Goal: Obtain resource: Download file/media

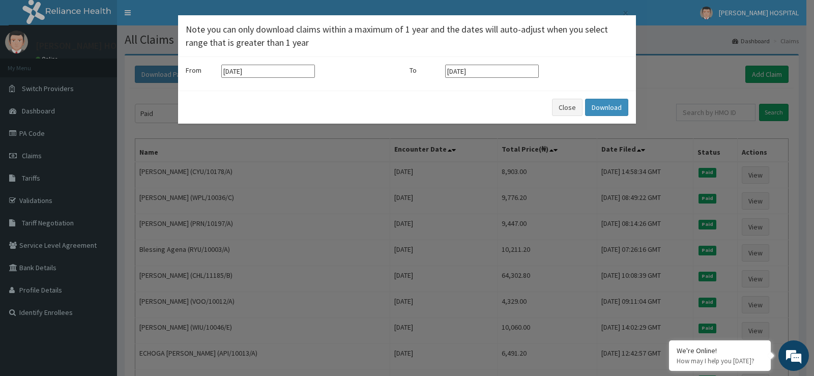
click at [263, 74] on input "[DATE]" at bounding box center [268, 71] width 94 height 13
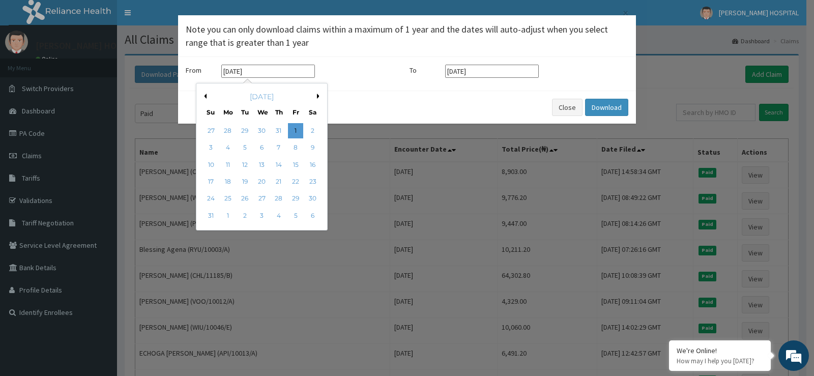
click at [316, 98] on div "[DATE]" at bounding box center [261, 97] width 123 height 10
click at [318, 97] on button "Next Month" at bounding box center [319, 96] width 5 height 5
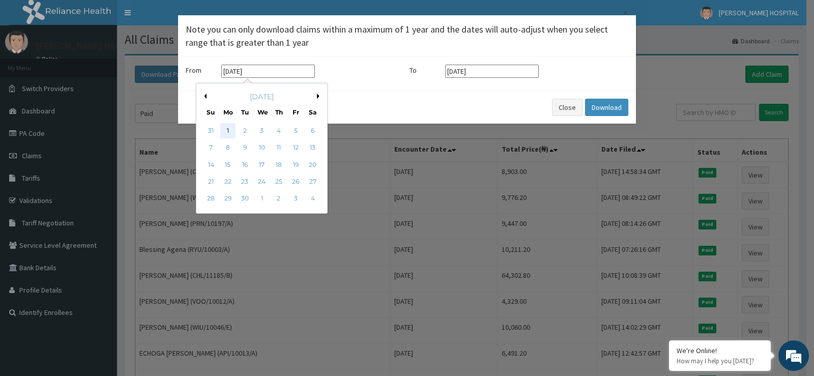
click at [227, 126] on div "1" at bounding box center [227, 130] width 15 height 15
type input "[DATE]"
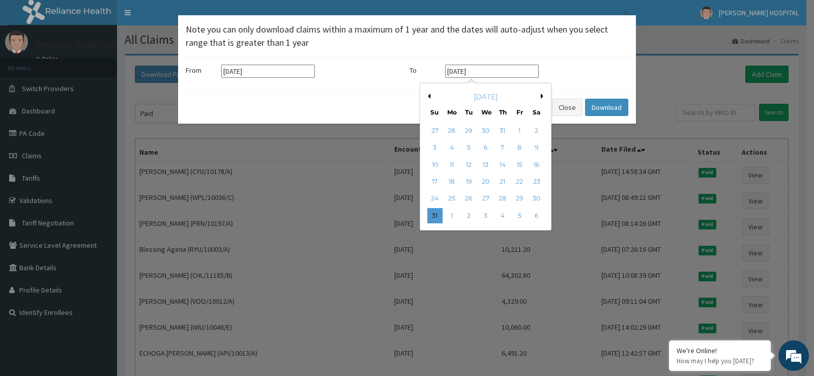
click at [491, 71] on input "[DATE]" at bounding box center [492, 71] width 94 height 13
click at [539, 97] on div "[DATE]" at bounding box center [485, 97] width 123 height 10
click at [543, 97] on button "Next Month" at bounding box center [543, 96] width 5 height 5
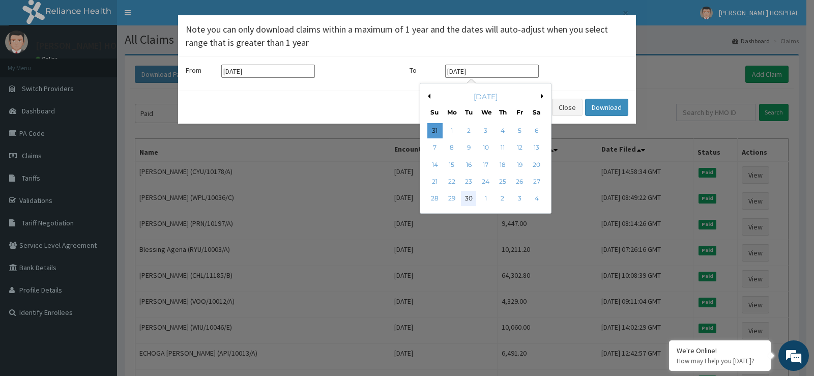
click at [467, 197] on div "30" at bounding box center [468, 198] width 15 height 15
type input "[DATE]"
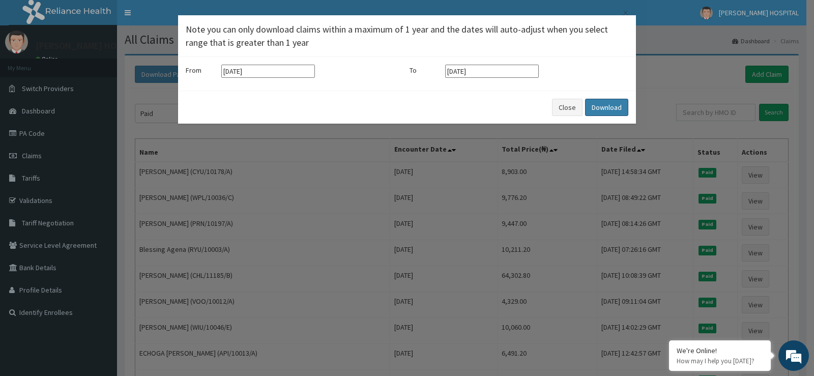
click at [600, 102] on button "Download" at bounding box center [606, 107] width 43 height 17
click at [647, 95] on div "× Note you can only download claims within a maximum of 1 year and the dates wi…" at bounding box center [407, 188] width 814 height 376
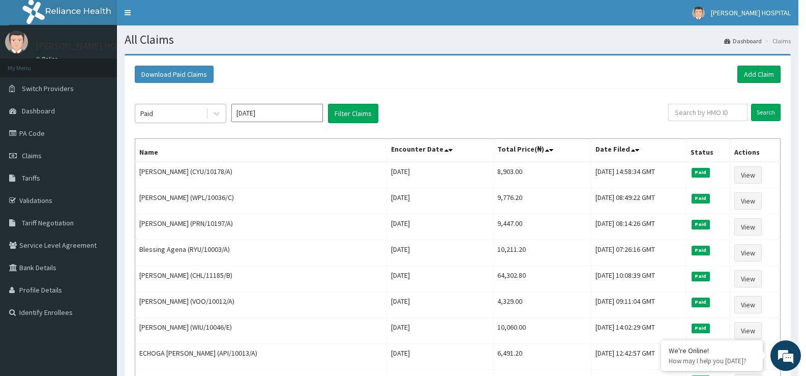
click at [190, 111] on div "Paid" at bounding box center [170, 113] width 71 height 16
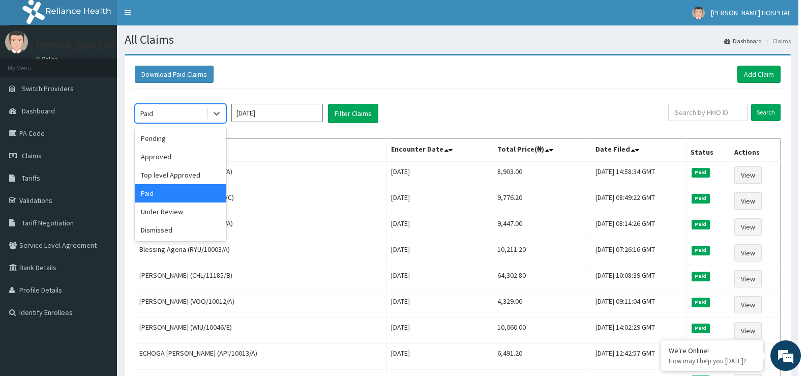
click at [168, 196] on div "Paid" at bounding box center [181, 193] width 92 height 18
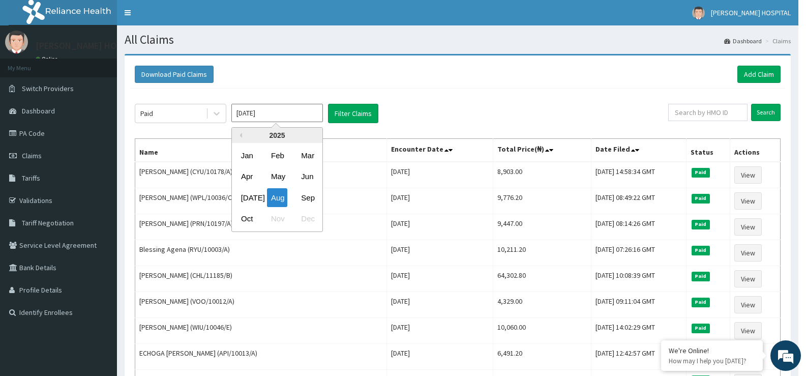
click at [260, 109] on input "[DATE]" at bounding box center [277, 113] width 92 height 18
click at [310, 198] on div "Sep" at bounding box center [307, 197] width 20 height 19
type input "[DATE]"
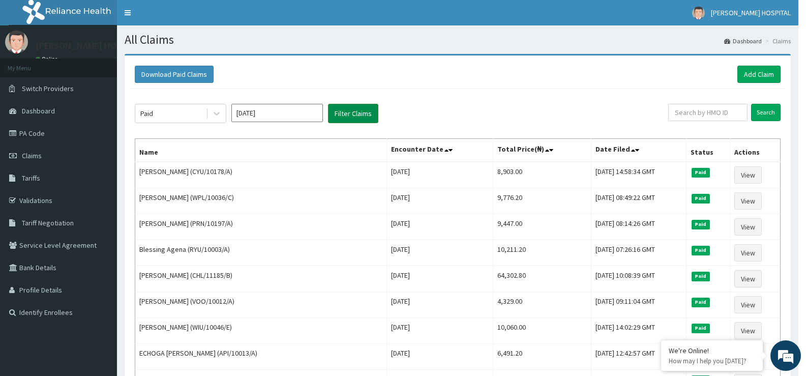
click at [350, 110] on button "Filter Claims" at bounding box center [353, 113] width 50 height 19
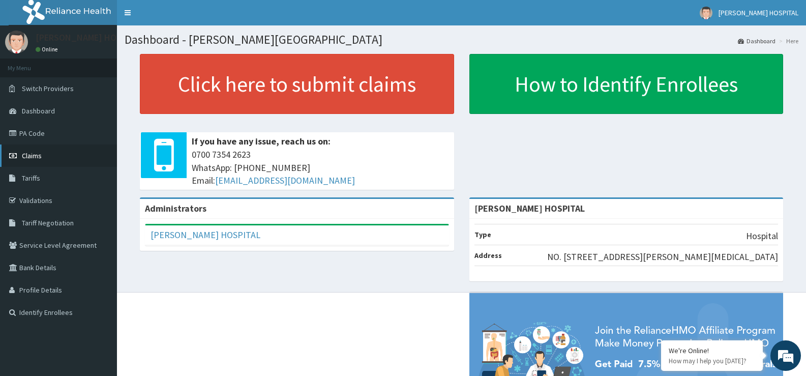
click at [36, 152] on span "Claims" at bounding box center [32, 155] width 20 height 9
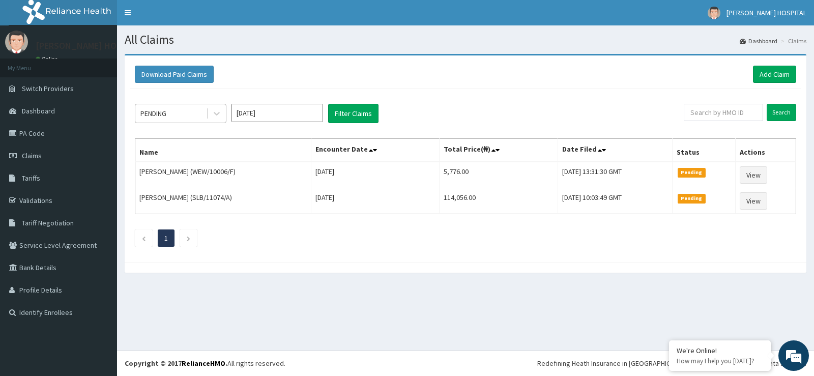
click at [177, 112] on div "PENDING" at bounding box center [170, 113] width 71 height 16
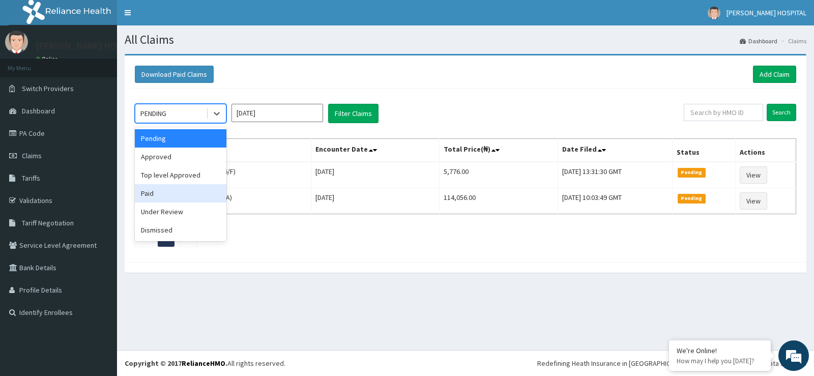
click at [154, 194] on div "Paid" at bounding box center [181, 193] width 92 height 18
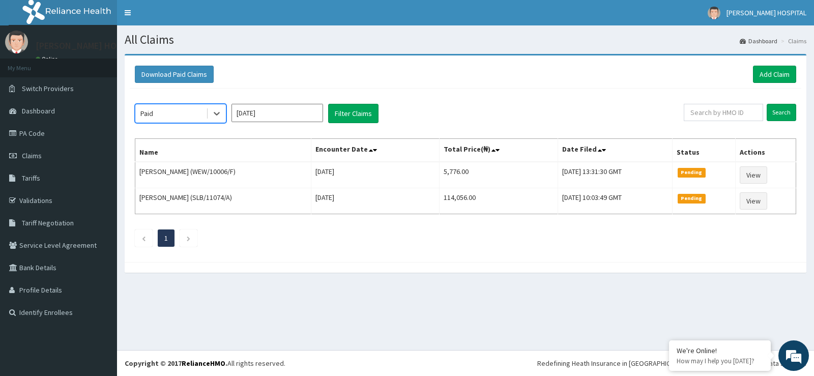
click at [266, 113] on input "Oct 2025" at bounding box center [277, 113] width 92 height 18
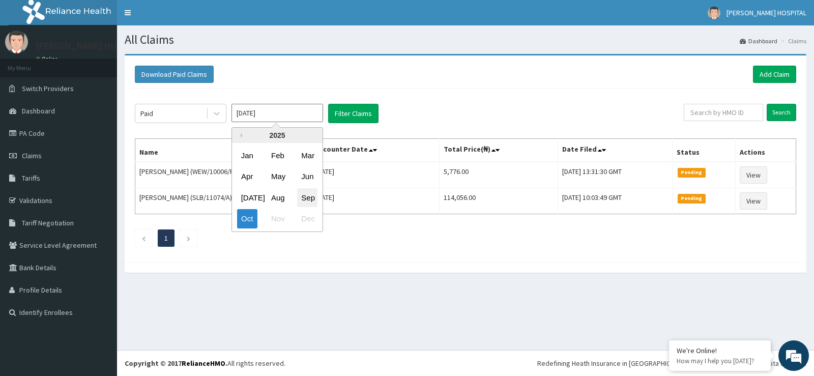
click at [305, 198] on div "Sep" at bounding box center [307, 197] width 20 height 19
type input "[DATE]"
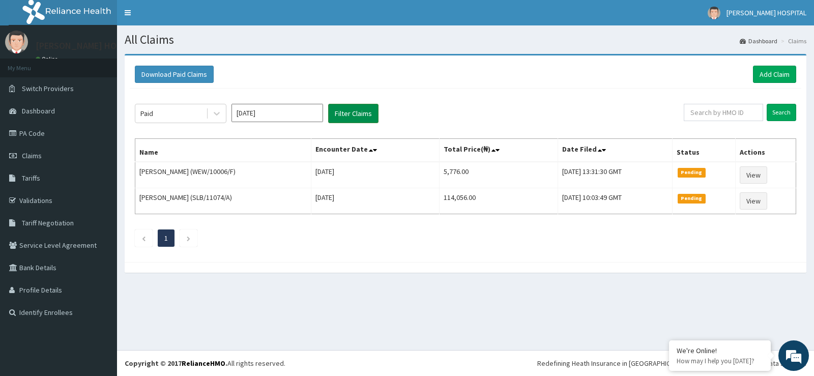
click at [351, 106] on button "Filter Claims" at bounding box center [353, 113] width 50 height 19
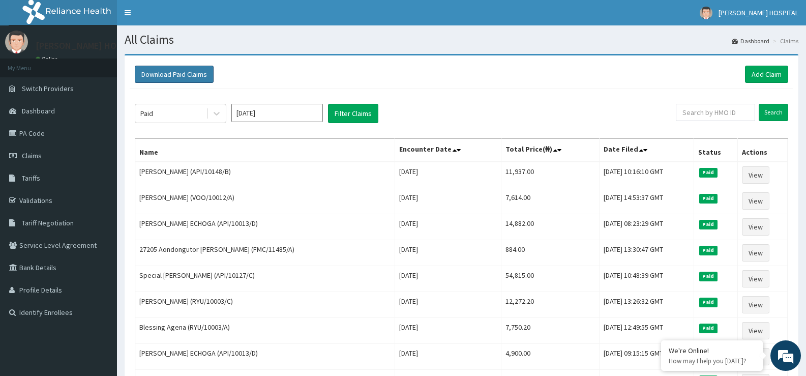
click at [177, 73] on button "Download Paid Claims" at bounding box center [174, 74] width 79 height 17
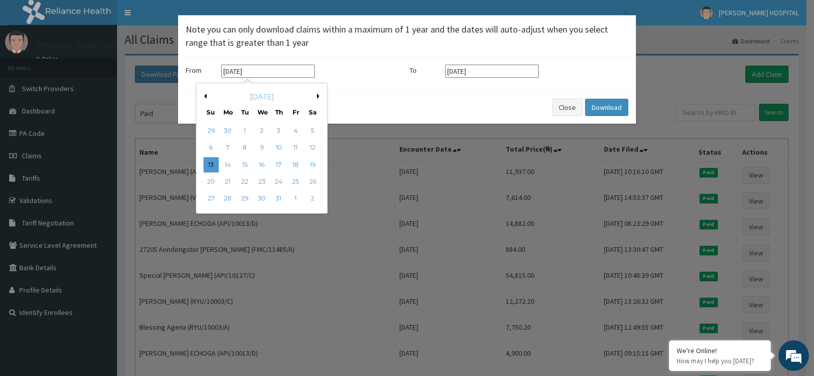
click at [259, 71] on input "13-07-2025" at bounding box center [268, 71] width 94 height 13
click at [317, 97] on button "Next Month" at bounding box center [319, 96] width 5 height 5
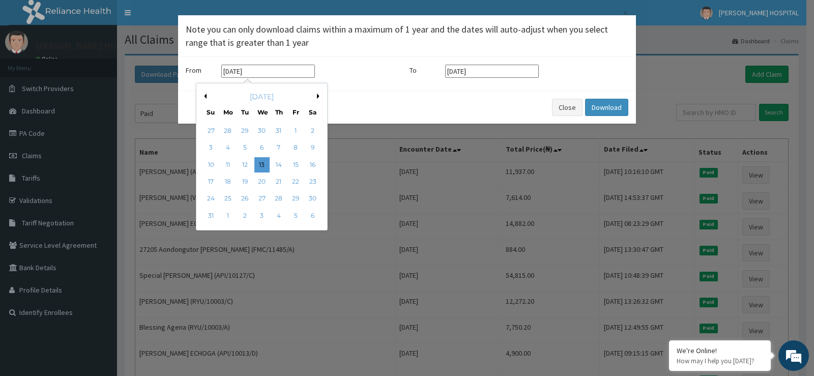
click at [317, 97] on button "Next Month" at bounding box center [319, 96] width 5 height 5
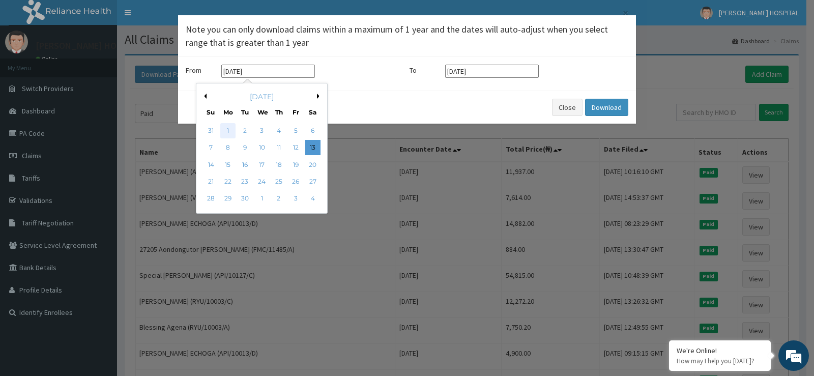
click at [226, 127] on div "1" at bounding box center [227, 130] width 15 height 15
type input "[DATE]"
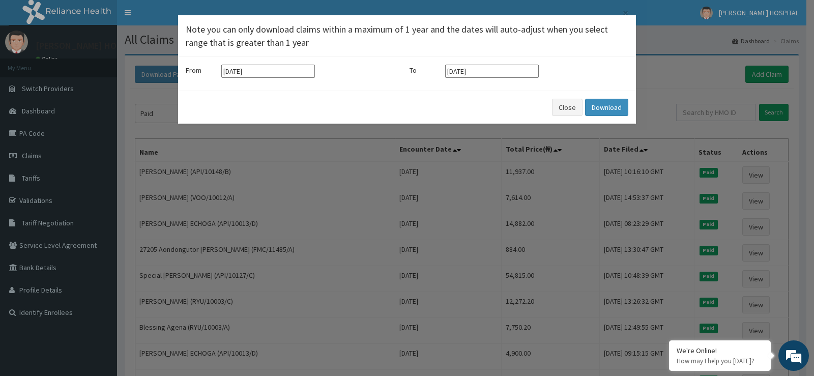
click at [490, 72] on input "13-10-2025" at bounding box center [492, 71] width 94 height 13
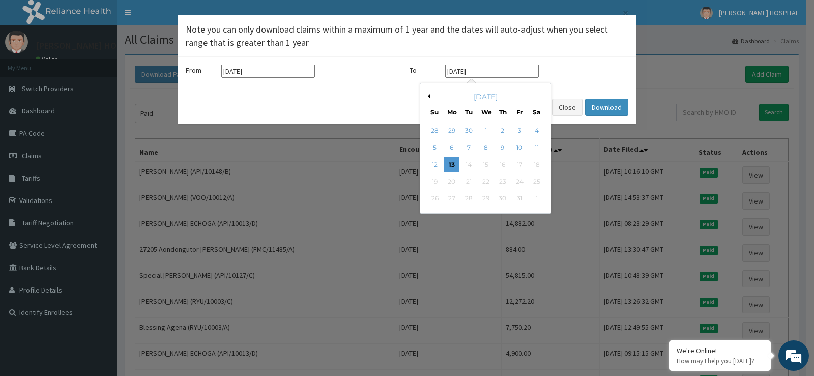
click at [430, 98] on button "Previous Month" at bounding box center [427, 96] width 5 height 5
click at [469, 196] on div "30" at bounding box center [468, 198] width 15 height 15
type input "[DATE]"
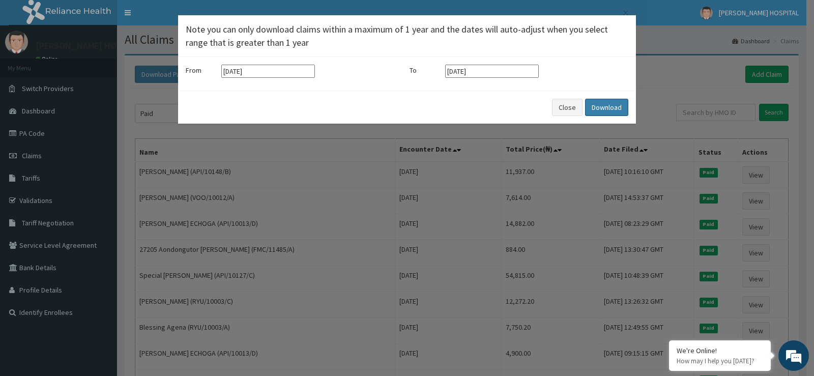
click at [599, 106] on button "Download" at bounding box center [606, 107] width 43 height 17
click at [669, 88] on div "× Note you can only download claims within a maximum of 1 year and the dates wi…" at bounding box center [407, 188] width 814 height 376
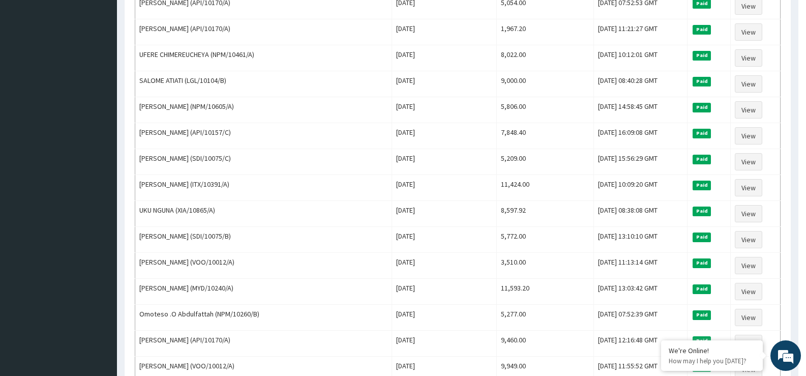
scroll to position [532, 0]
click at [667, 125] on td "Tue, 16 Sep 2025 16:09:08 GMT" at bounding box center [641, 136] width 94 height 26
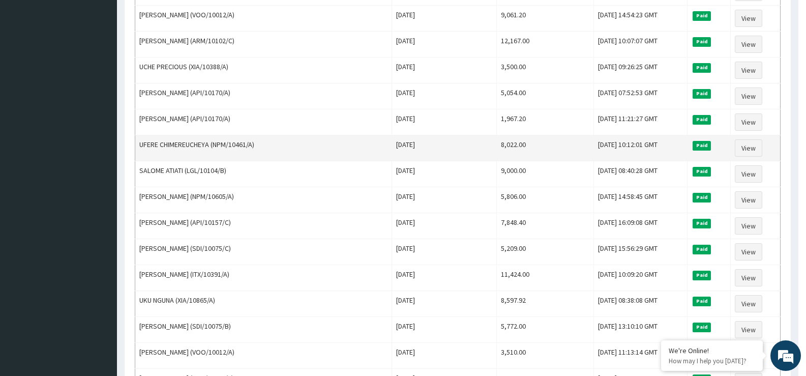
scroll to position [441, 0]
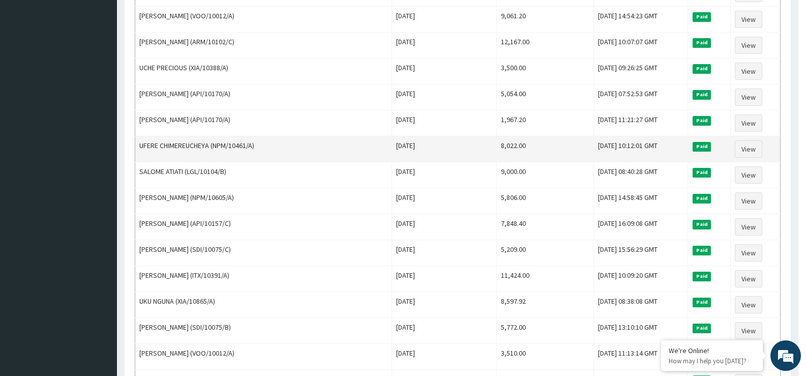
click at [662, 136] on td "Fri, 19 Sep 2025 10:12:01 GMT" at bounding box center [641, 149] width 94 height 26
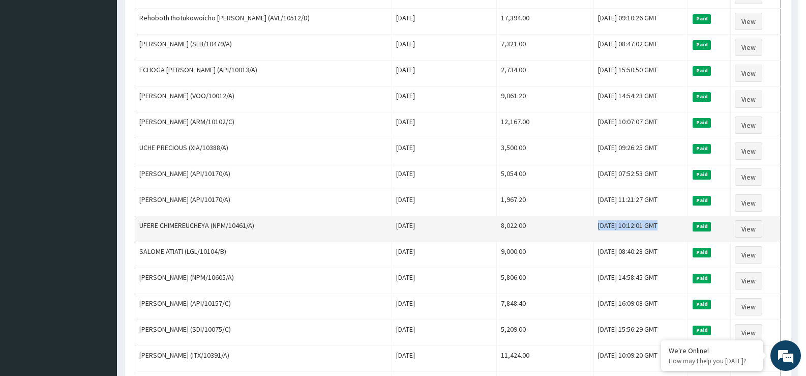
scroll to position [364, 0]
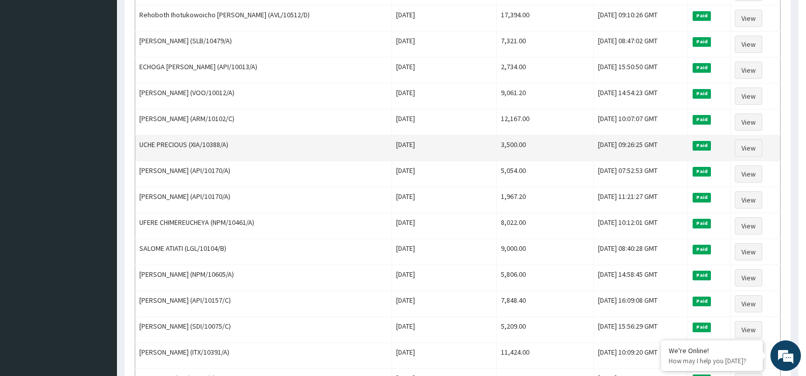
click at [662, 141] on td "Sat, 20 Sep 2025 09:26:25 GMT" at bounding box center [641, 148] width 94 height 26
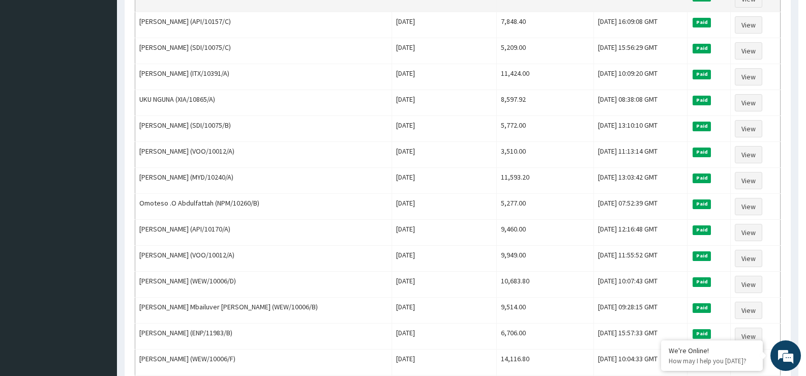
scroll to position [630, 0]
